Goal: Check status: Check status

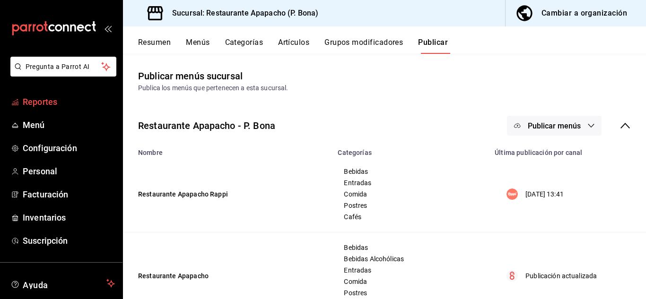
click at [42, 100] on span "Reportes" at bounding box center [69, 102] width 92 height 13
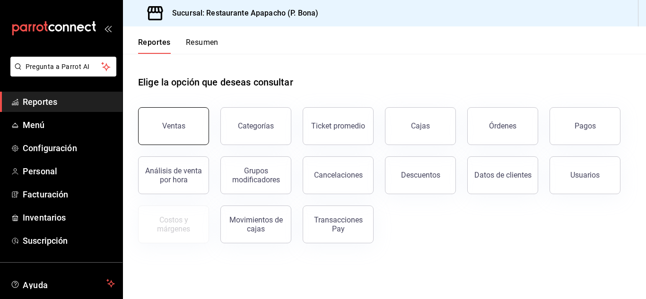
click at [196, 132] on button "Ventas" at bounding box center [173, 126] width 71 height 38
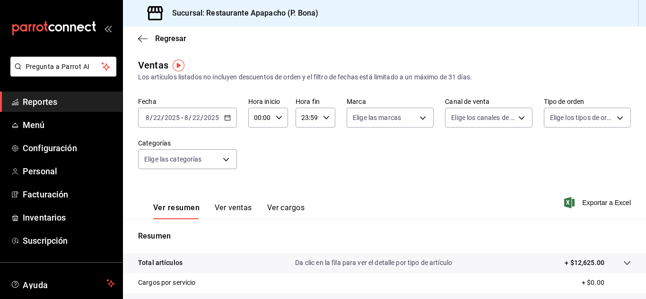
click at [230, 119] on div "[DATE] [DATE] - [DATE] [DATE]" at bounding box center [187, 118] width 99 height 20
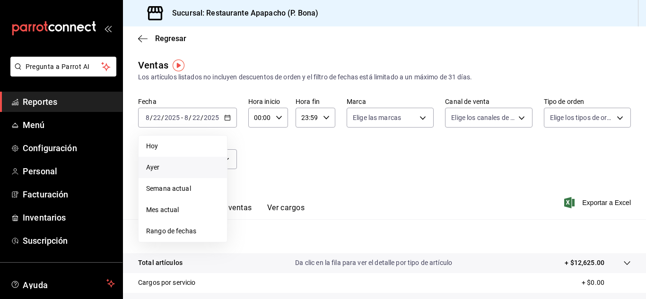
click at [152, 167] on span "Ayer" at bounding box center [182, 168] width 73 height 10
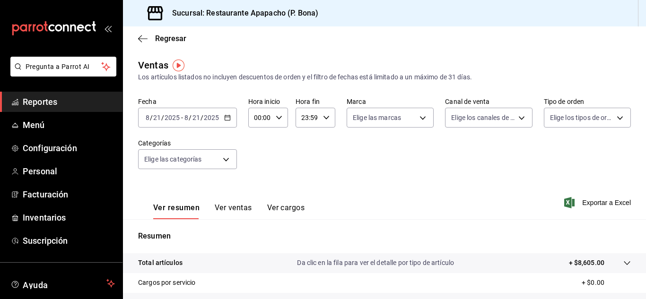
click at [228, 121] on \(Stroke\) "button" at bounding box center [228, 117] width 6 height 5
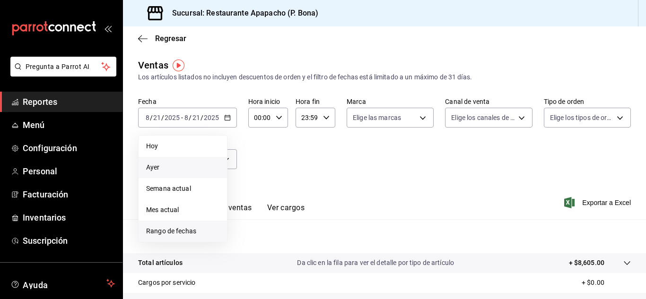
click at [164, 227] on span "Rango de fechas" at bounding box center [182, 232] width 73 height 10
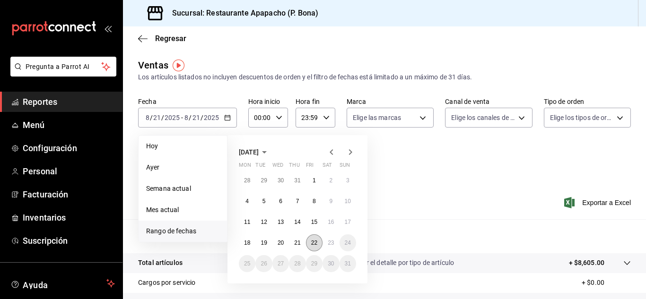
click at [315, 238] on button "22" at bounding box center [314, 243] width 17 height 17
